Goal: Task Accomplishment & Management: Manage account settings

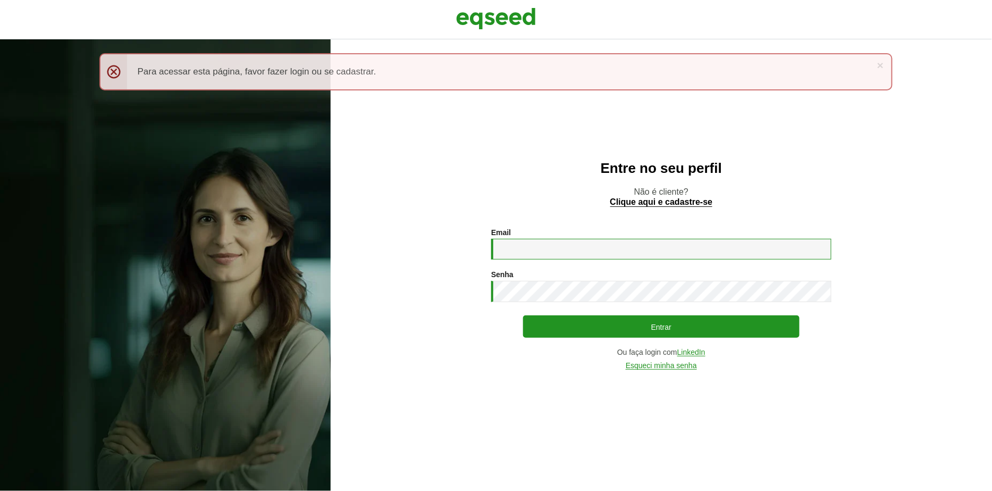
click at [591, 247] on input "Email *" at bounding box center [661, 249] width 340 height 21
type input "**********"
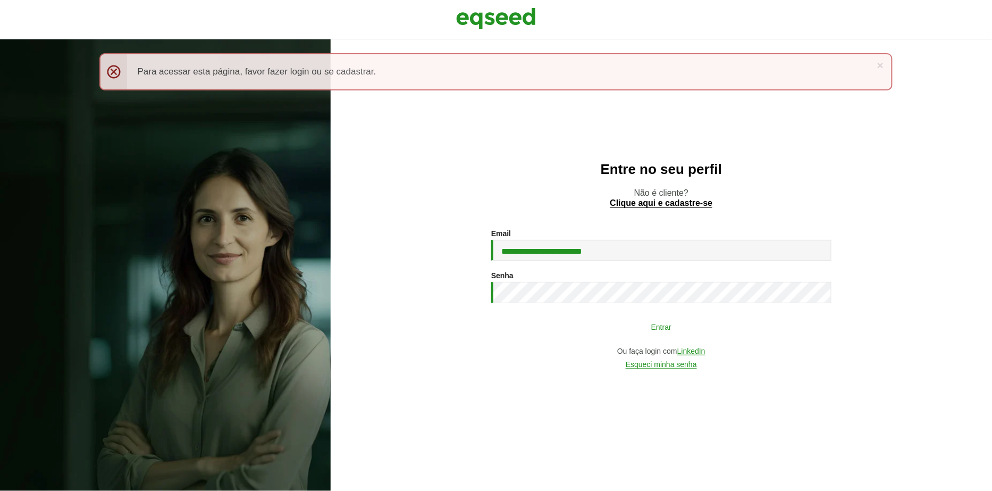
click at [584, 329] on button "Entrar" at bounding box center [661, 326] width 276 height 20
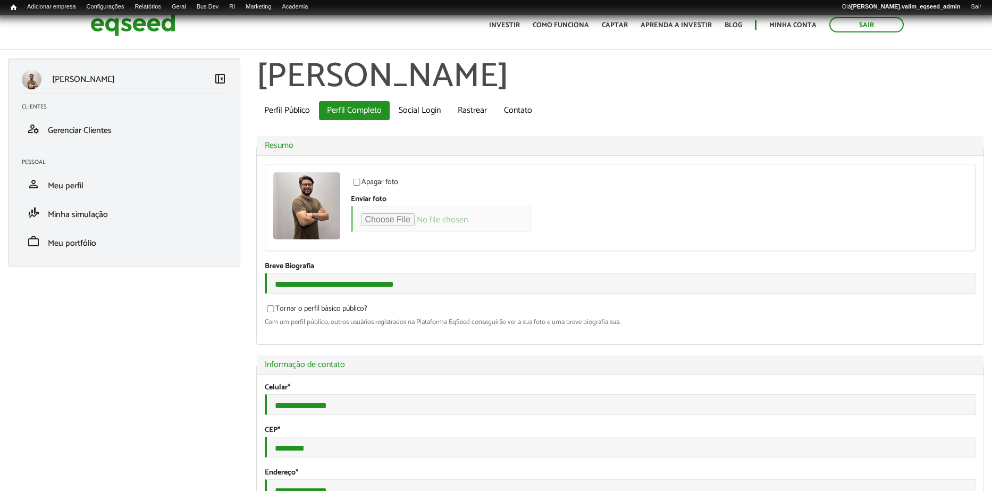
type input "*"
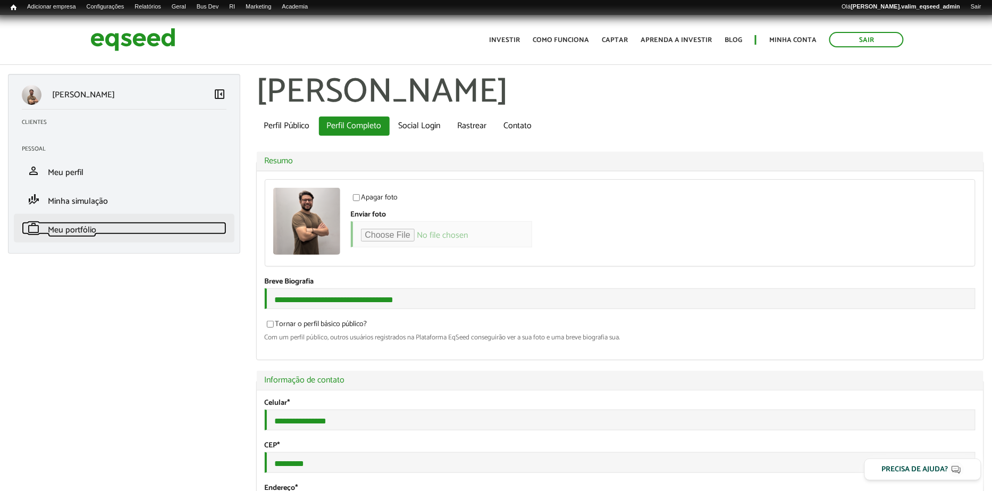
click at [85, 229] on span "Meu portfólio" at bounding box center [72, 230] width 48 height 14
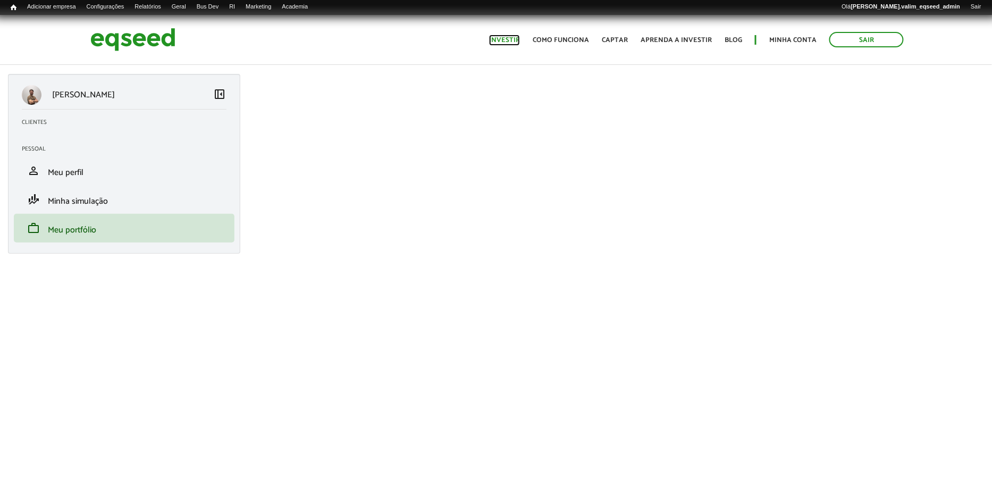
click at [513, 37] on link "Investir" at bounding box center [504, 40] width 31 height 7
